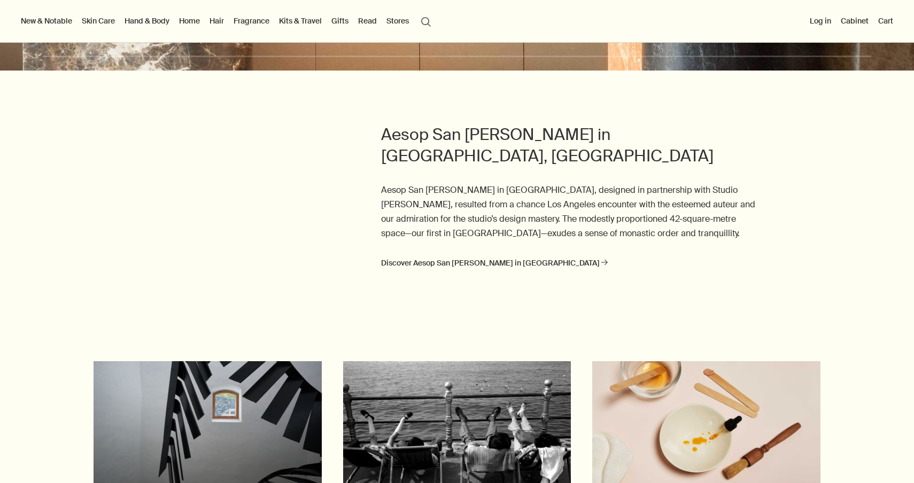
scroll to position [2880, 0]
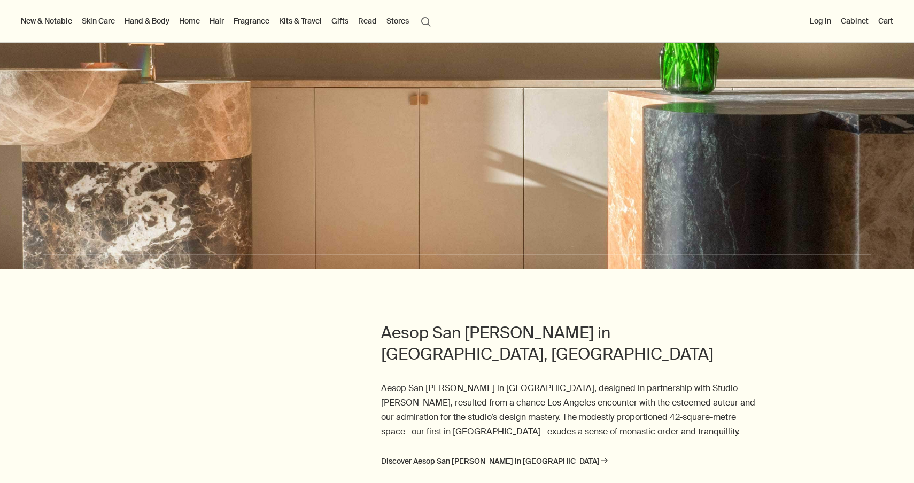
click at [404, 17] on button "Stores" at bounding box center [397, 21] width 27 height 14
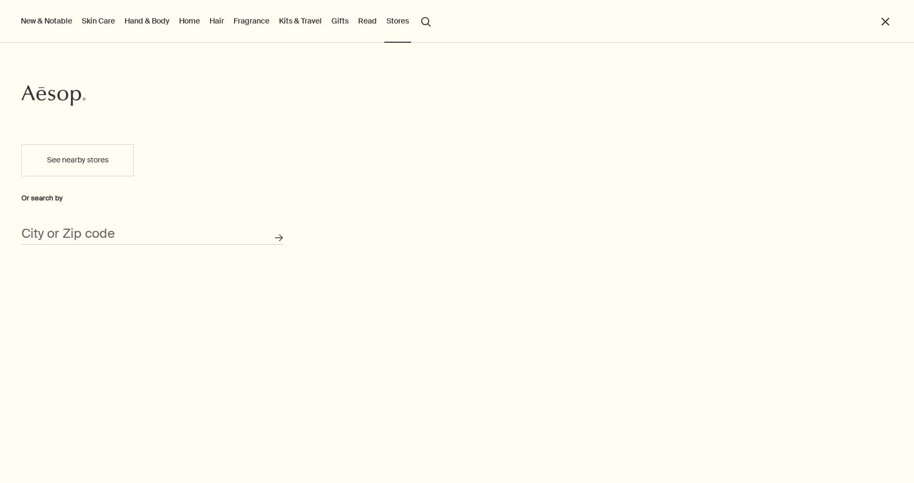
click at [92, 163] on button "See nearby stores" at bounding box center [77, 160] width 112 height 32
type input "[STREET_ADDRESS][PERSON_NAME]"
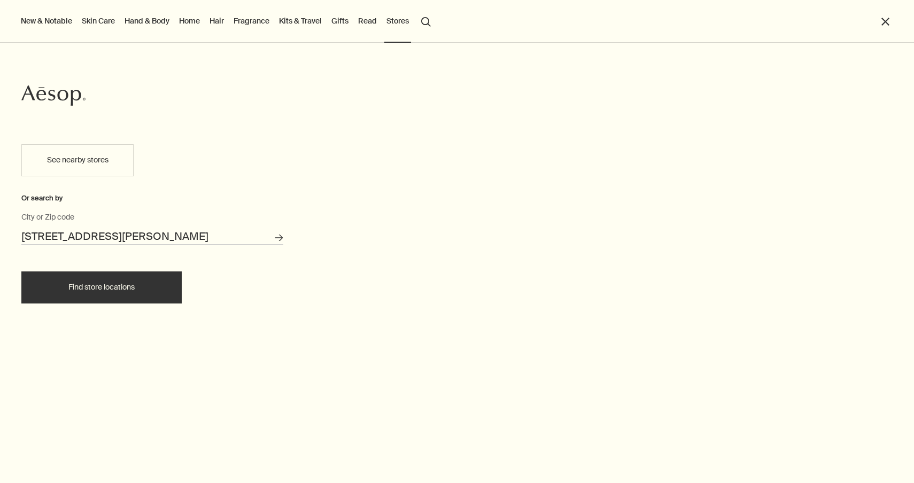
click at [131, 283] on button "Find store locations" at bounding box center [101, 287] width 160 height 32
